Goal: Use online tool/utility: Utilize a website feature to perform a specific function

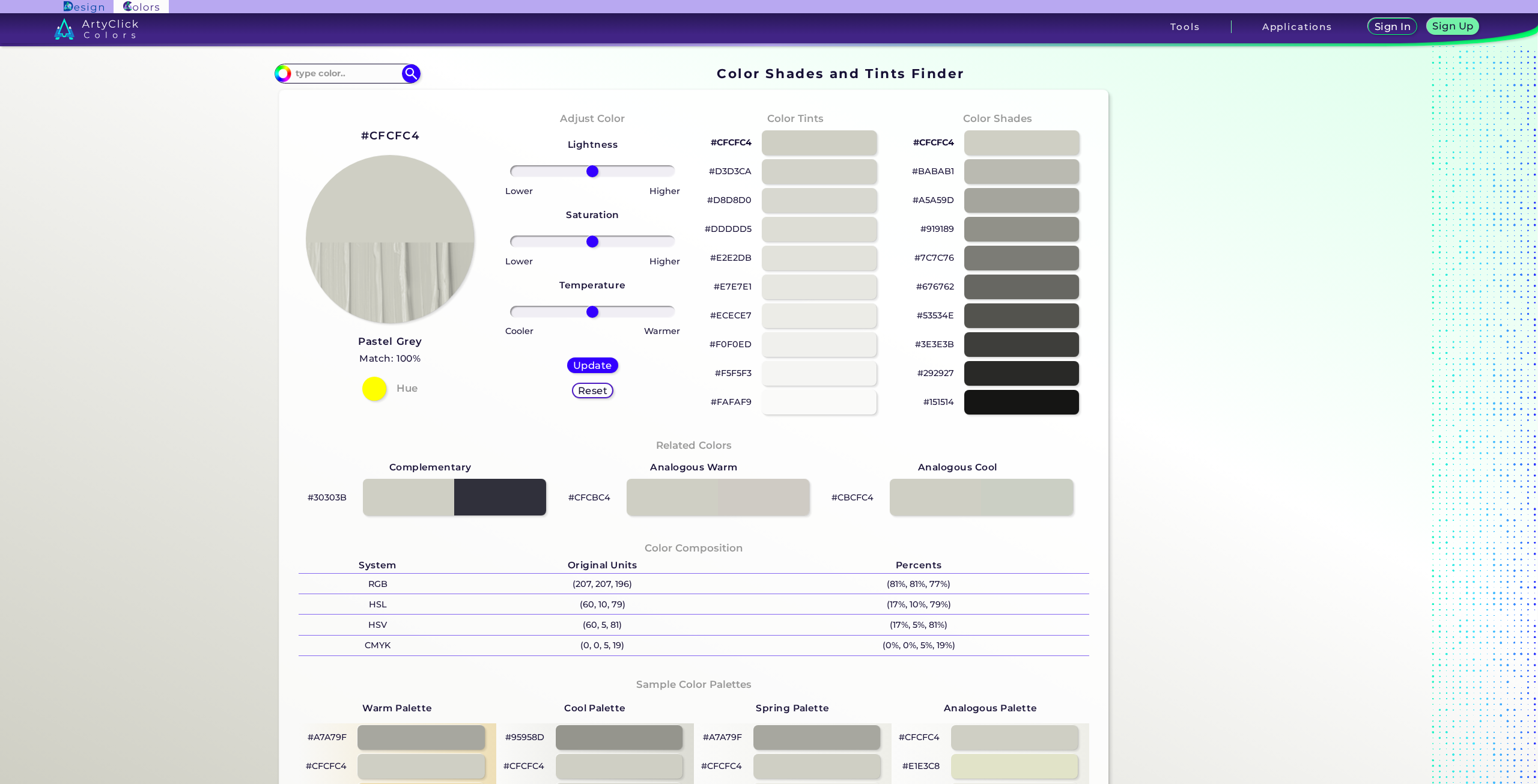
click at [587, 168] on input "range" at bounding box center [592, 171] width 165 height 12
drag, startPoint x: 560, startPoint y: 171, endPoint x: 506, endPoint y: 178, distance: 54.5
type input "-100"
click at [510, 177] on input "range" at bounding box center [592, 171] width 165 height 12
click at [570, 245] on input "range" at bounding box center [592, 241] width 165 height 12
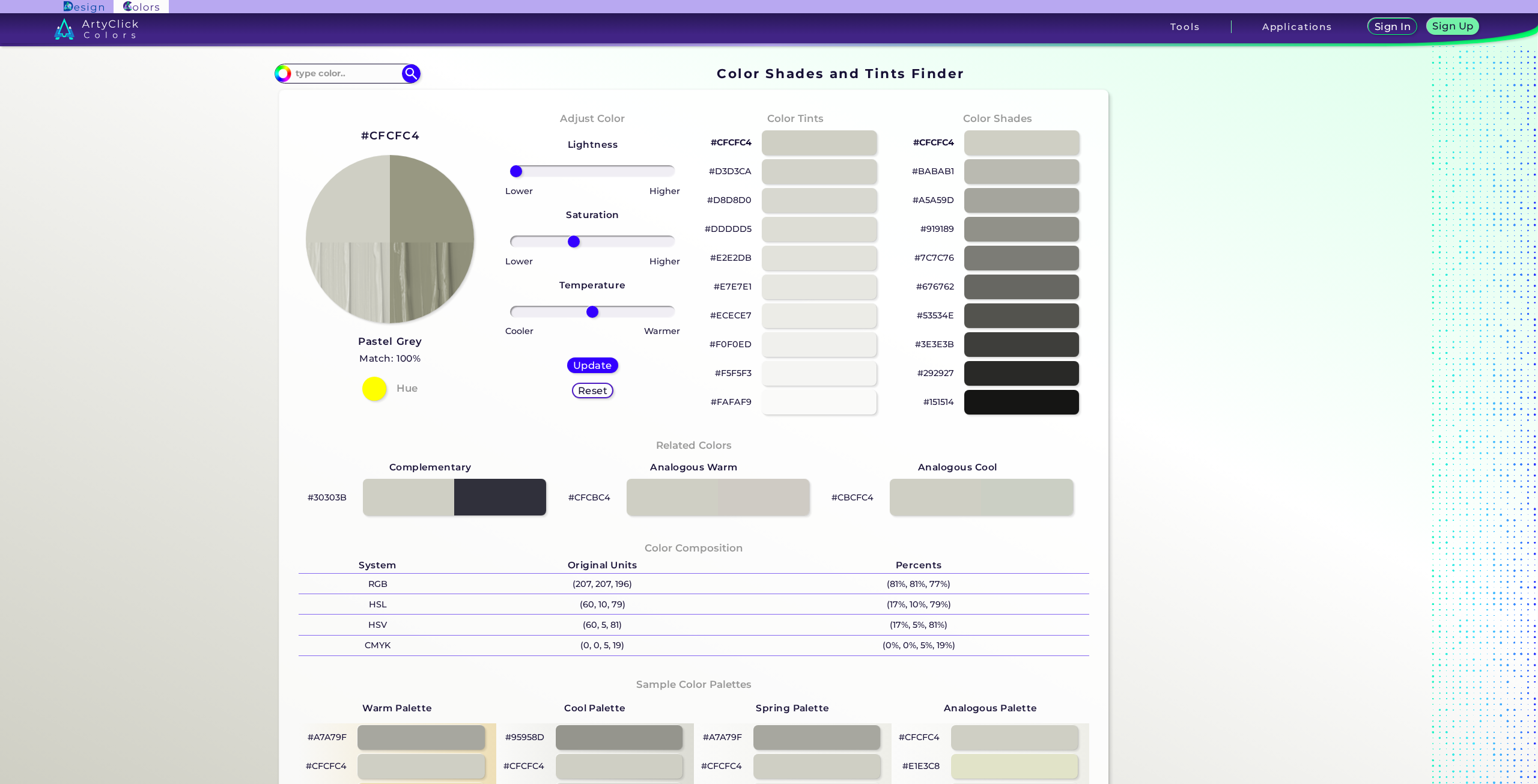
drag, startPoint x: 570, startPoint y: 245, endPoint x: 554, endPoint y: 245, distance: 16.0
click at [569, 245] on input "range" at bounding box center [592, 241] width 165 height 12
drag, startPoint x: 554, startPoint y: 245, endPoint x: 502, endPoint y: 251, distance: 52.3
type input "-100"
click at [510, 247] on input "range" at bounding box center [592, 241] width 165 height 12
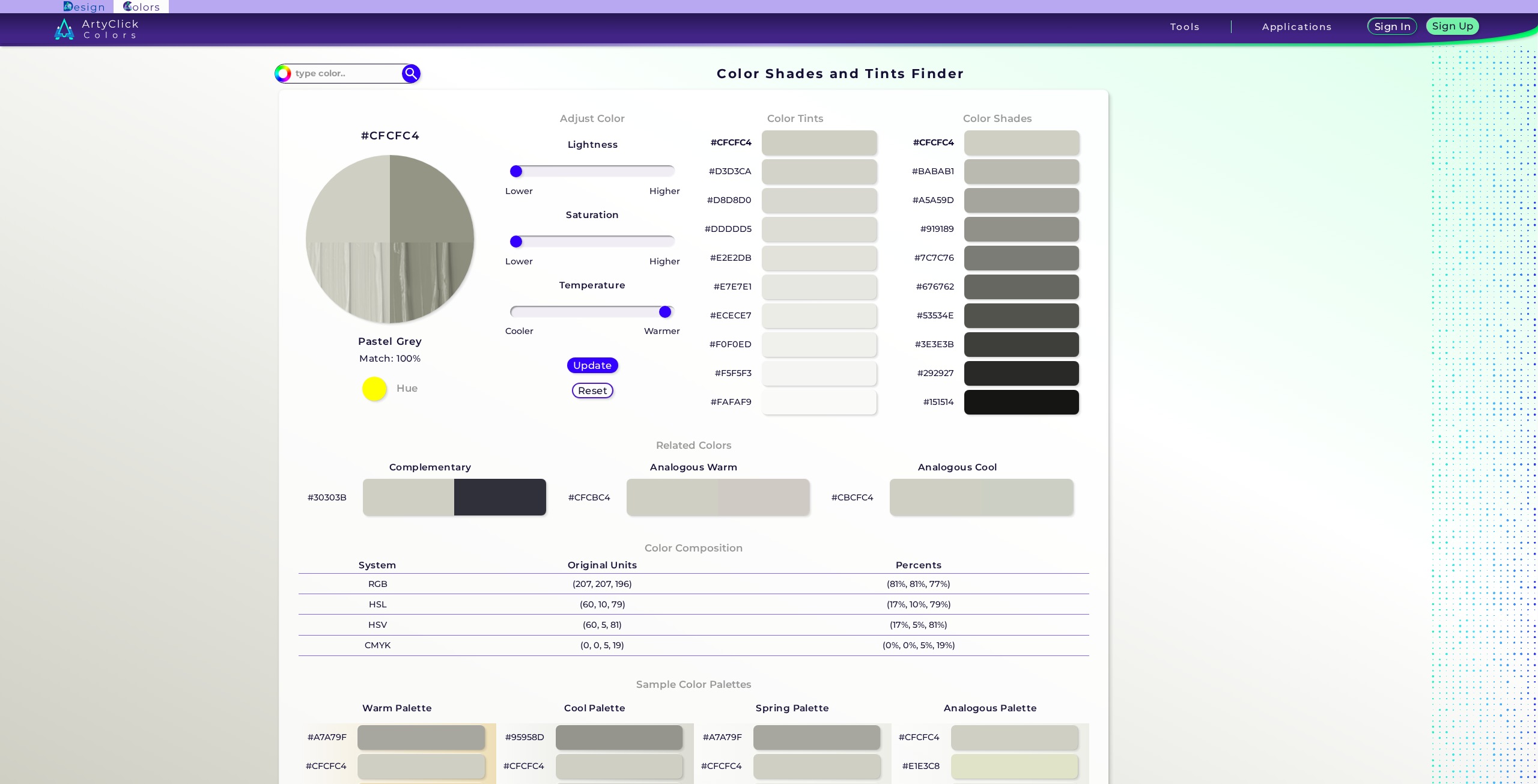
click at [662, 310] on input "range" at bounding box center [592, 312] width 165 height 12
click at [676, 310] on div at bounding box center [593, 311] width 183 height 14
click at [684, 310] on div "Adjust Color Lightness Saturation Temperature Lower Higher Lower Higher Cooler …" at bounding box center [593, 263] width 202 height 327
drag, startPoint x: 672, startPoint y: 299, endPoint x: 667, endPoint y: 305, distance: 7.8
click at [668, 303] on div "Lightness Saturation Temperature Lower Higher Lower Higher Cooler Warmer Update…" at bounding box center [593, 273] width 183 height 289
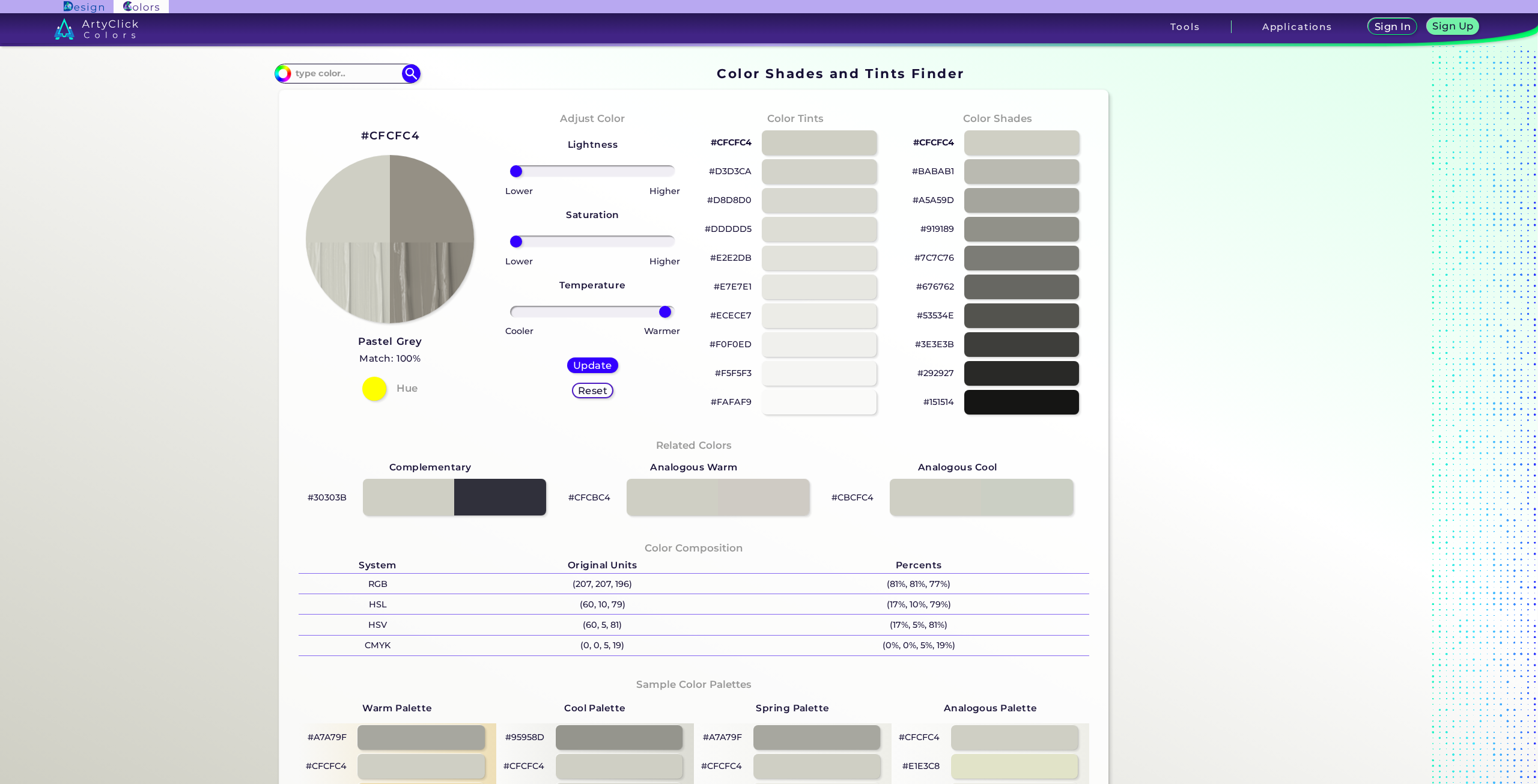
click at [667, 309] on input "range" at bounding box center [592, 312] width 165 height 12
click at [678, 310] on div at bounding box center [593, 311] width 183 height 14
click at [661, 310] on input "range" at bounding box center [592, 312] width 165 height 12
type input "100"
click at [669, 311] on input "range" at bounding box center [592, 312] width 165 height 12
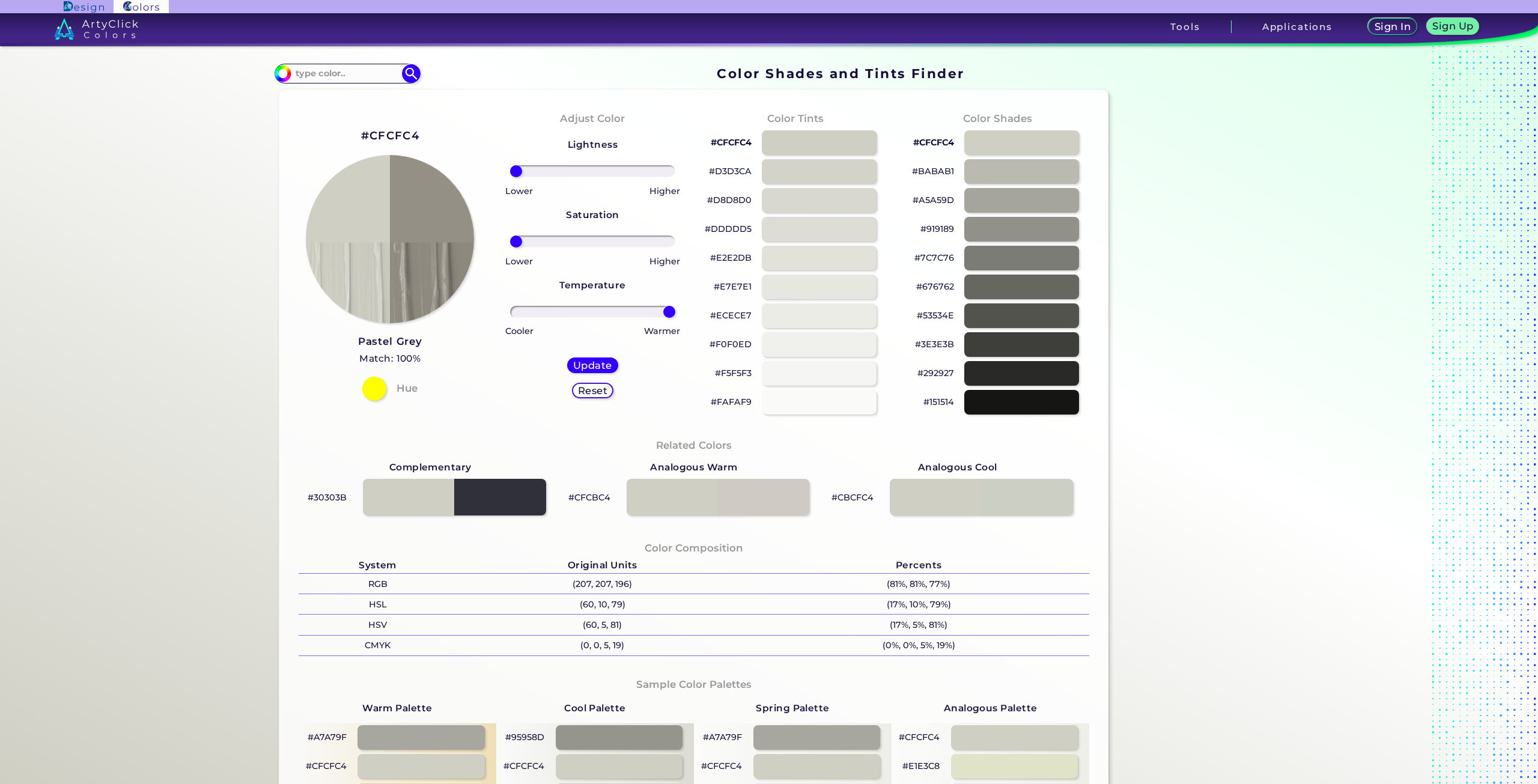
click at [669, 311] on input "range" at bounding box center [592, 312] width 165 height 12
click at [676, 311] on div at bounding box center [593, 311] width 183 height 14
click at [668, 313] on input "range" at bounding box center [592, 312] width 165 height 12
click at [682, 318] on div "Adjust Color Lightness Saturation Temperature Lower Higher Lower Higher Cooler …" at bounding box center [593, 263] width 202 height 327
click at [589, 367] on h5 "Update" at bounding box center [593, 365] width 39 height 9
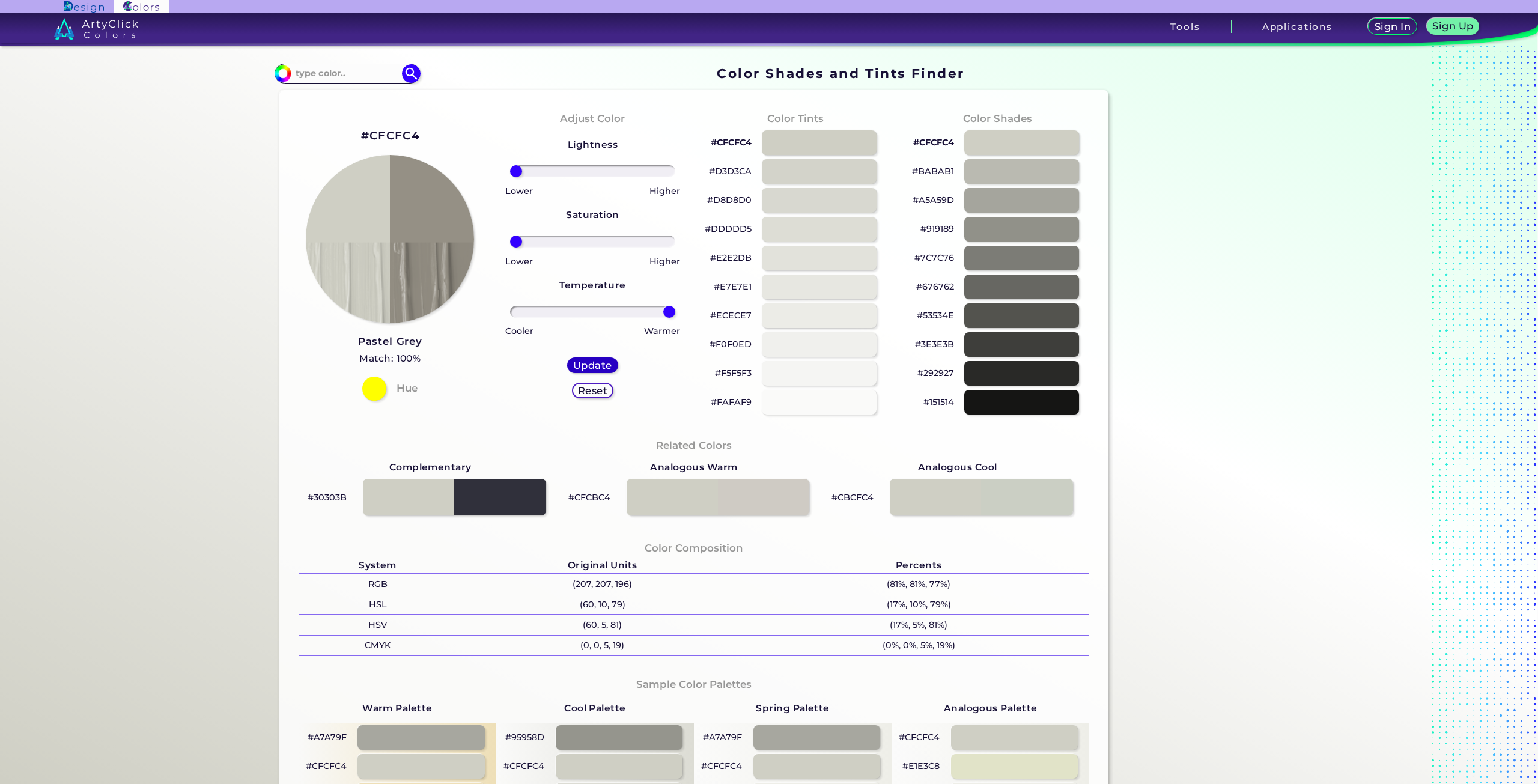
type input "#959085"
type input "0"
